Goal: Task Accomplishment & Management: Use online tool/utility

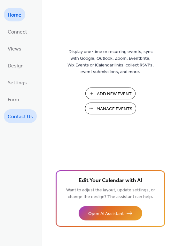
click at [18, 110] on link "Contact Us" at bounding box center [20, 116] width 33 height 14
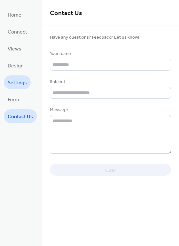
click at [21, 82] on span "Settings" at bounding box center [17, 83] width 19 height 10
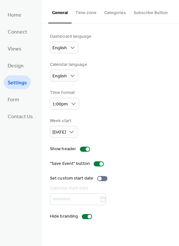
click at [79, 14] on button "Time zone" at bounding box center [86, 11] width 29 height 23
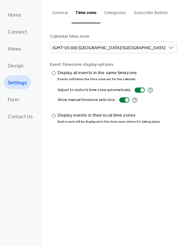
click at [108, 10] on button "Categories" at bounding box center [114, 11] width 29 height 23
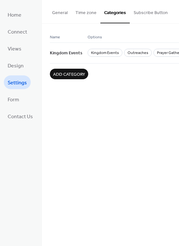
click at [140, 9] on button "Subscribe Button" at bounding box center [151, 11] width 42 height 23
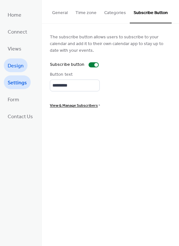
click at [18, 66] on span "Design" at bounding box center [16, 66] width 16 height 10
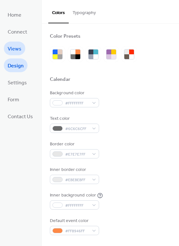
click at [17, 49] on span "Views" at bounding box center [15, 49] width 14 height 10
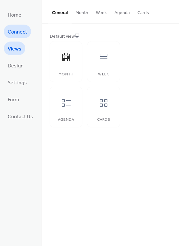
click at [19, 35] on span "Connect" at bounding box center [18, 32] width 20 height 10
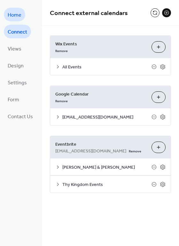
click at [19, 17] on span "Home" at bounding box center [15, 15] width 14 height 10
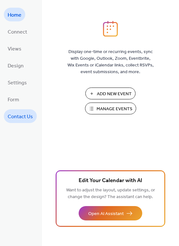
click at [28, 115] on span "Contact Us" at bounding box center [20, 117] width 25 height 10
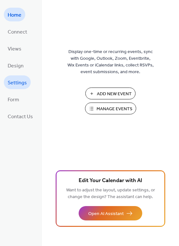
click at [17, 86] on span "Settings" at bounding box center [17, 83] width 19 height 10
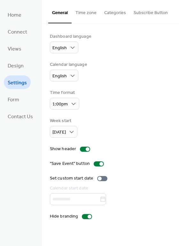
click at [89, 14] on button "Time zone" at bounding box center [86, 11] width 29 height 23
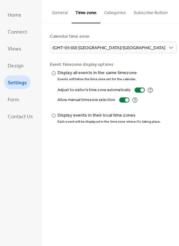
click at [110, 14] on button "Categories" at bounding box center [114, 11] width 29 height 23
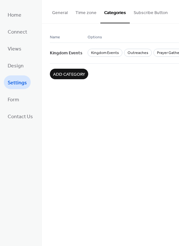
click at [141, 17] on button "Subscribe Button" at bounding box center [151, 11] width 42 height 23
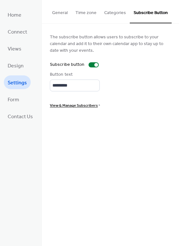
click at [122, 12] on button "Categories" at bounding box center [114, 11] width 29 height 23
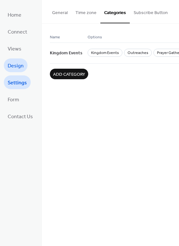
click at [19, 62] on span "Design" at bounding box center [16, 66] width 16 height 10
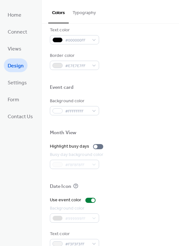
scroll to position [274, 0]
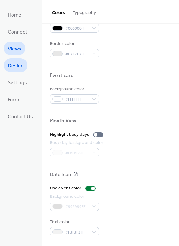
click at [19, 51] on span "Views" at bounding box center [15, 49] width 14 height 10
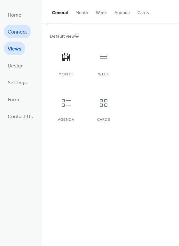
click at [18, 29] on span "Connect" at bounding box center [18, 32] width 20 height 10
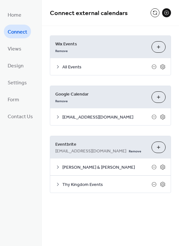
click at [65, 66] on span "All Events" at bounding box center [106, 67] width 89 height 7
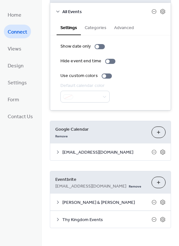
scroll to position [57, 0]
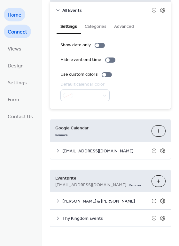
click at [19, 17] on span "Home" at bounding box center [15, 15] width 14 height 10
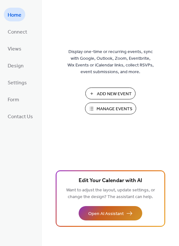
click at [121, 207] on button "Open AI Assistant" at bounding box center [111, 213] width 64 height 14
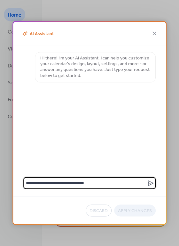
type textarea "**********"
type textarea "*"
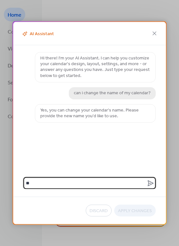
type textarea "*"
type textarea "**********"
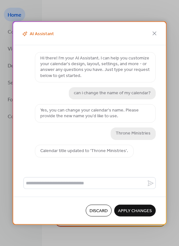
click at [136, 209] on span "Apply Changes" at bounding box center [135, 211] width 34 height 7
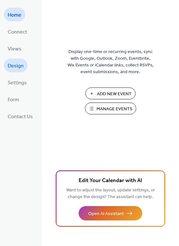
click at [20, 62] on span "Design" at bounding box center [16, 66] width 16 height 10
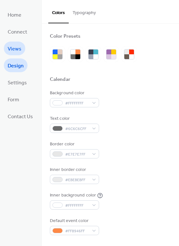
click at [20, 45] on span "Views" at bounding box center [15, 49] width 14 height 10
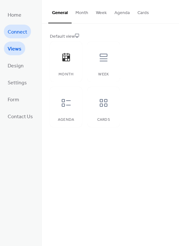
click at [20, 32] on span "Connect" at bounding box center [18, 32] width 20 height 10
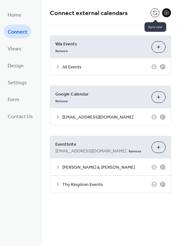
click at [157, 15] on button at bounding box center [155, 12] width 9 height 9
click at [21, 19] on span "Home" at bounding box center [15, 15] width 14 height 10
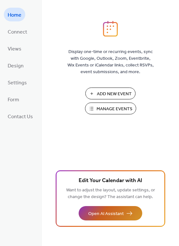
click at [125, 210] on button "Open AI Assistant" at bounding box center [111, 213] width 64 height 14
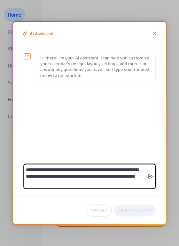
type textarea "**********"
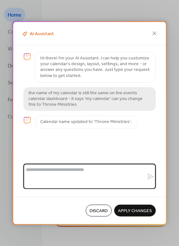
click at [132, 210] on span "Apply Changes" at bounding box center [135, 211] width 34 height 7
